Goal: Book appointment/travel/reservation

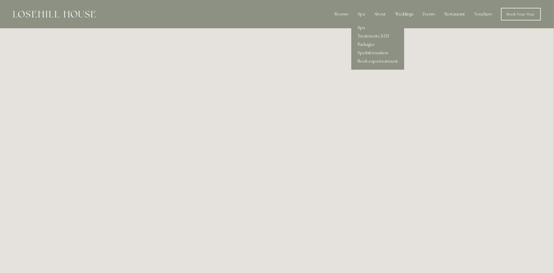
click at [366, 27] on link "Spa" at bounding box center [378, 28] width 53 height 8
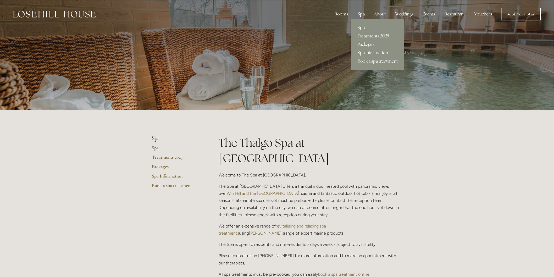
click at [366, 41] on link "Packages" at bounding box center [378, 44] width 53 height 8
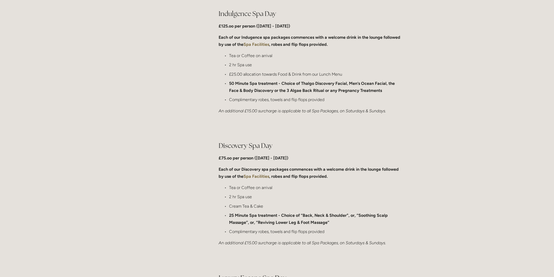
scroll to position [291, 0]
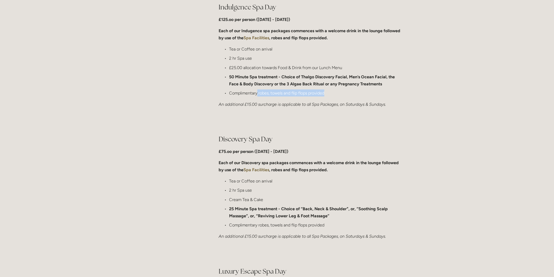
drag, startPoint x: 258, startPoint y: 92, endPoint x: 332, endPoint y: 92, distance: 74.2
click at [332, 92] on p "Complimentary robes, towels and flip flops provided" at bounding box center [315, 93] width 173 height 7
copy p "robes, towels and flip flops provided"
